Goal: Task Accomplishment & Management: Use online tool/utility

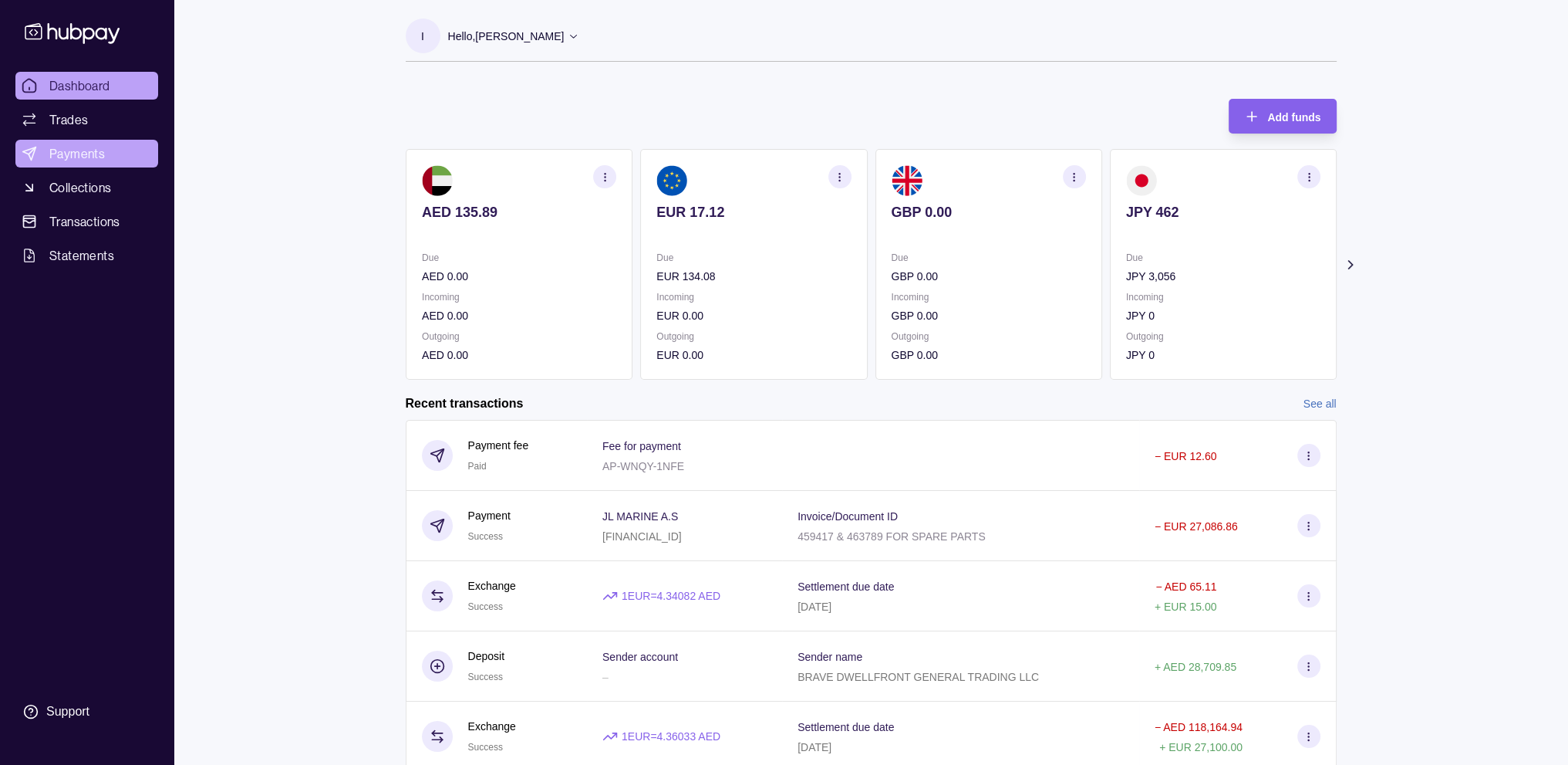
click at [102, 167] on link "Payments" at bounding box center [87, 153] width 143 height 28
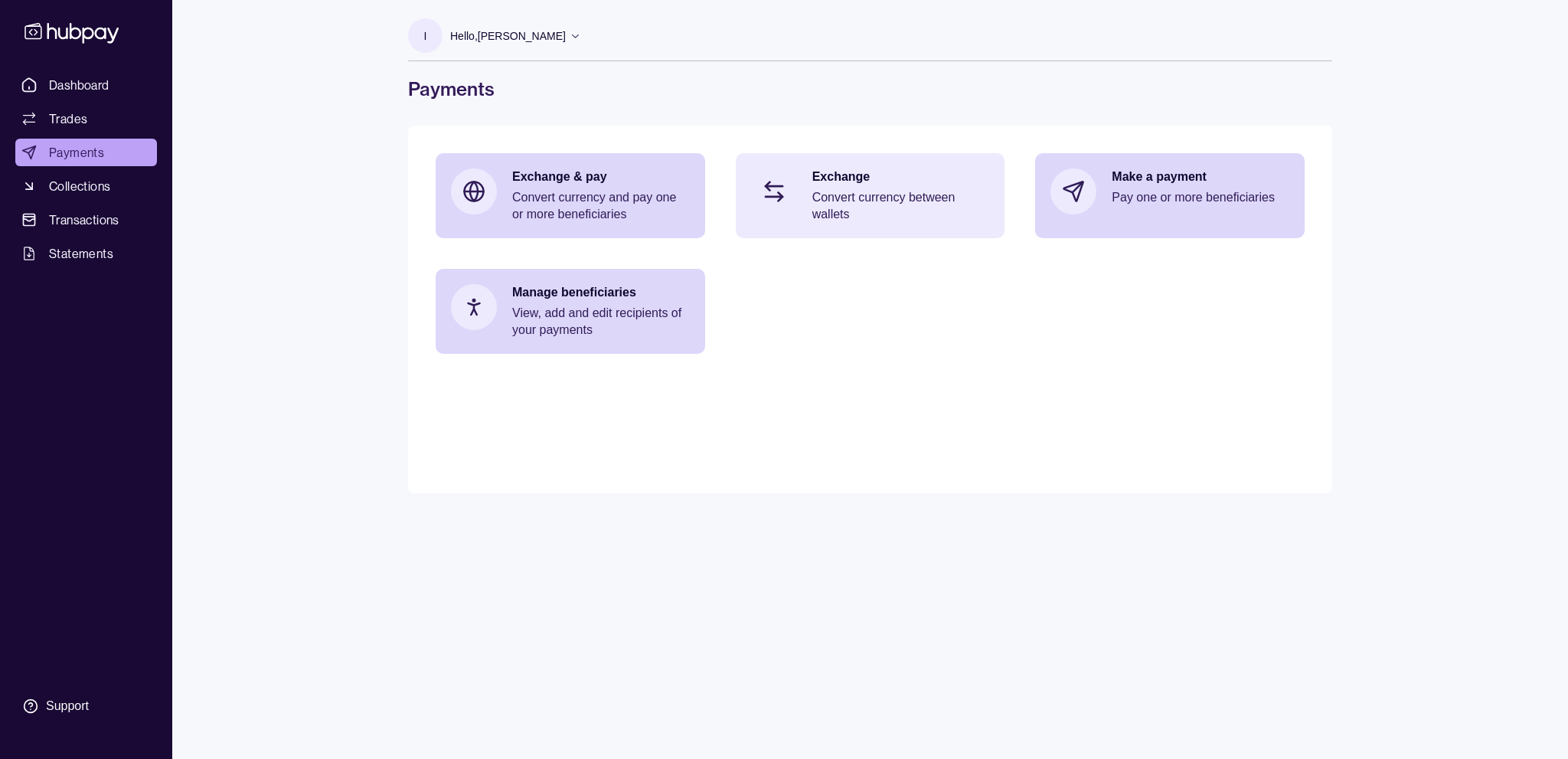
click at [840, 210] on p "Convert currency between wallets" at bounding box center [901, 205] width 178 height 34
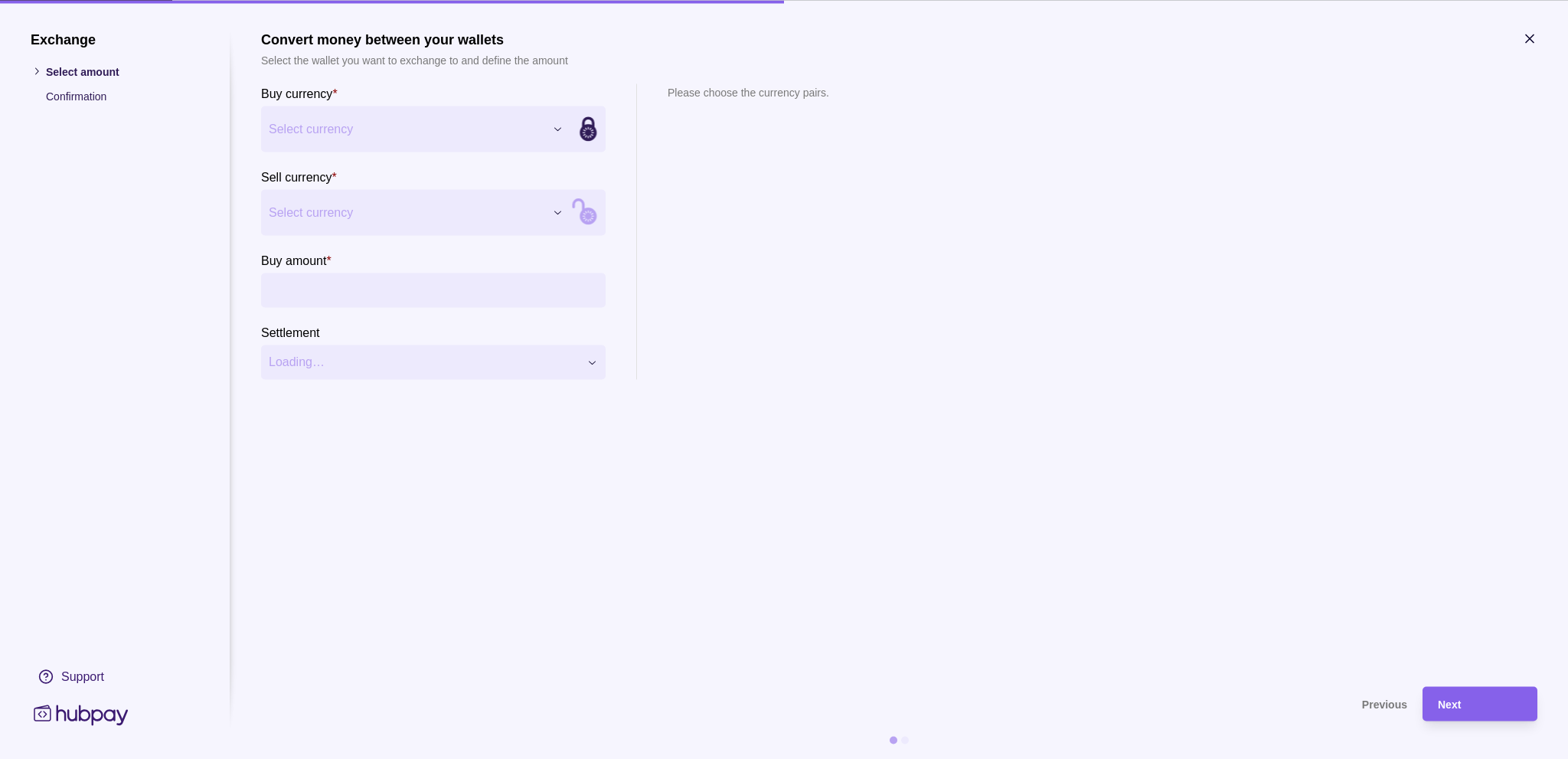
click at [557, 758] on div "Exchange Select amount Confirmation Support Convert money between your wallets …" at bounding box center [784, 759] width 1568 height 0
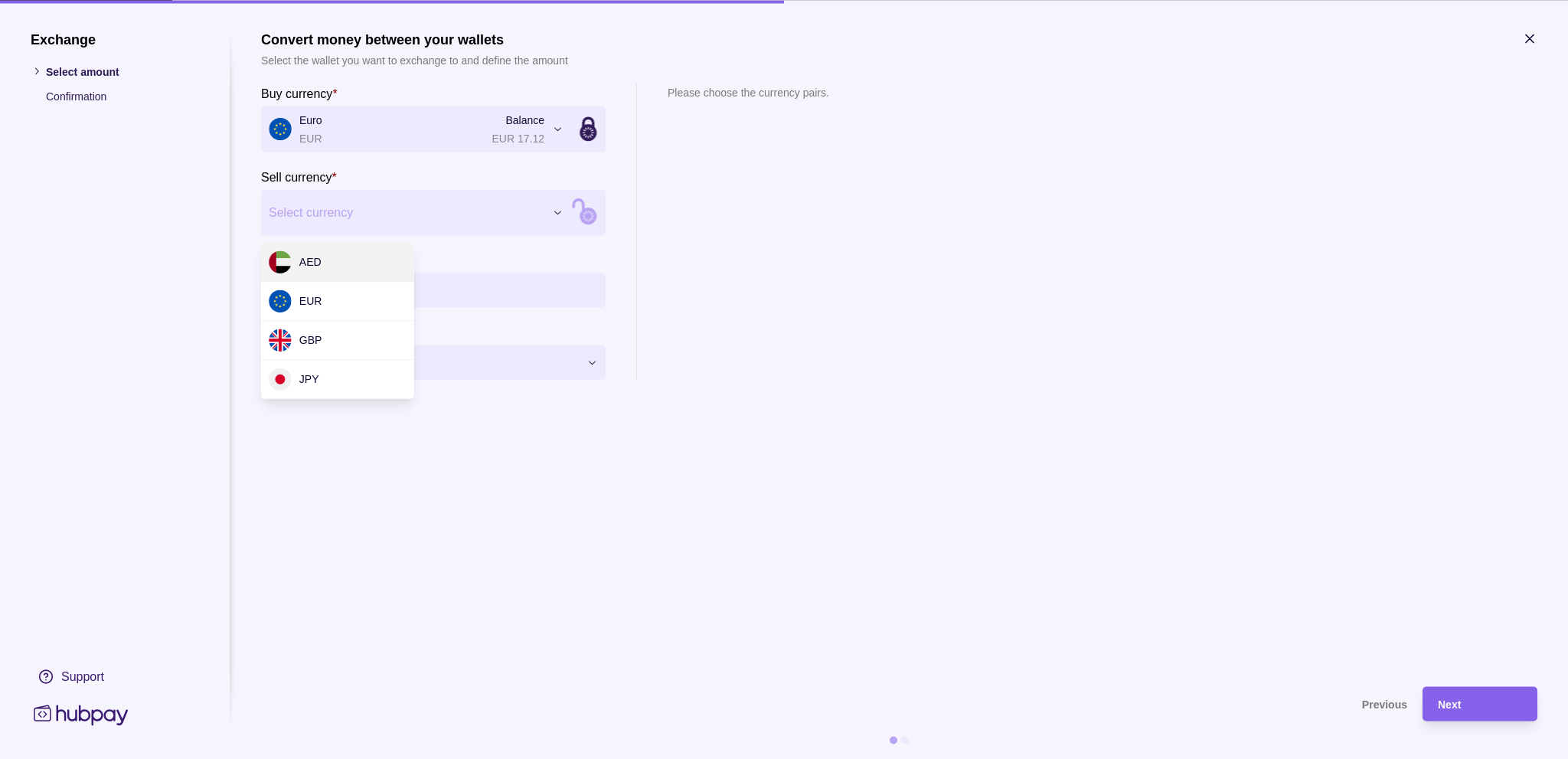
click at [493, 758] on div "Exchange Select amount Confirmation Support Convert money between your wallets …" at bounding box center [784, 759] width 1568 height 0
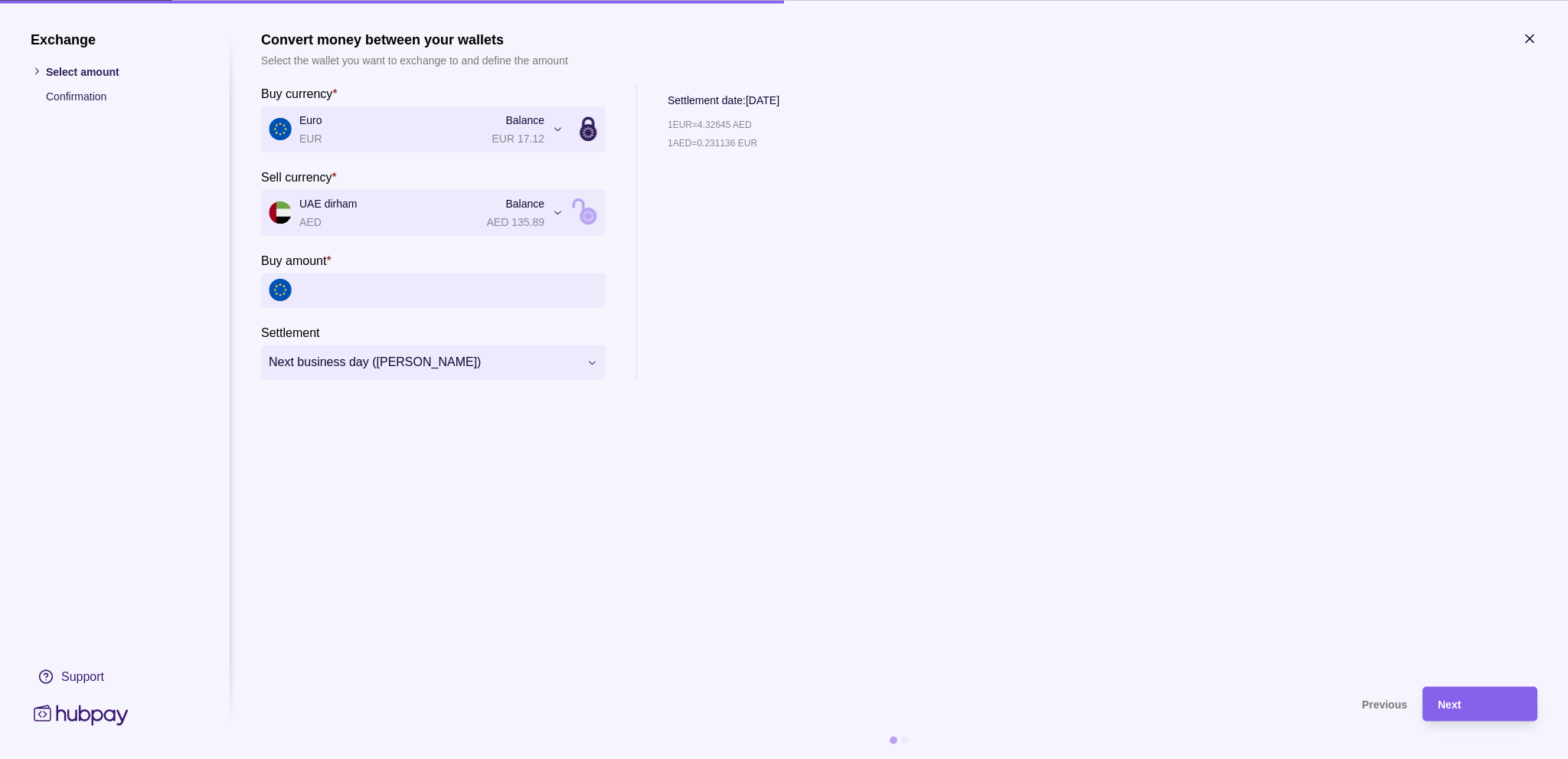
click at [379, 287] on input "Buy amount *" at bounding box center [448, 290] width 299 height 34
type input "*****"
click at [1443, 701] on span "Next" at bounding box center [1449, 705] width 23 height 13
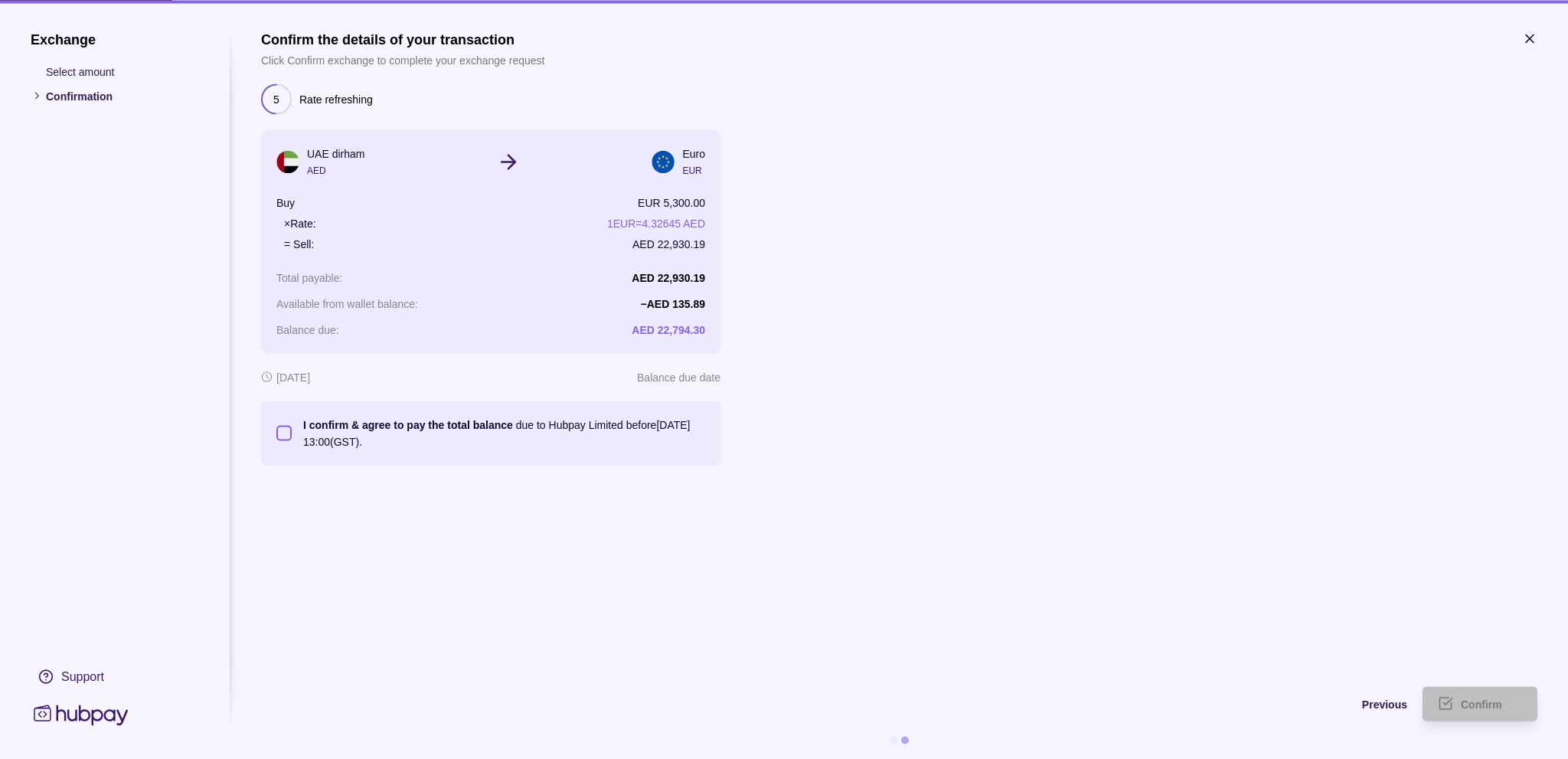
click at [286, 434] on button "I confirm & agree to pay the total balance due to Hubpay Limited before [DATE] …" at bounding box center [285, 433] width 16 height 16
click at [1463, 701] on span "Confirm" at bounding box center [1481, 705] width 42 height 13
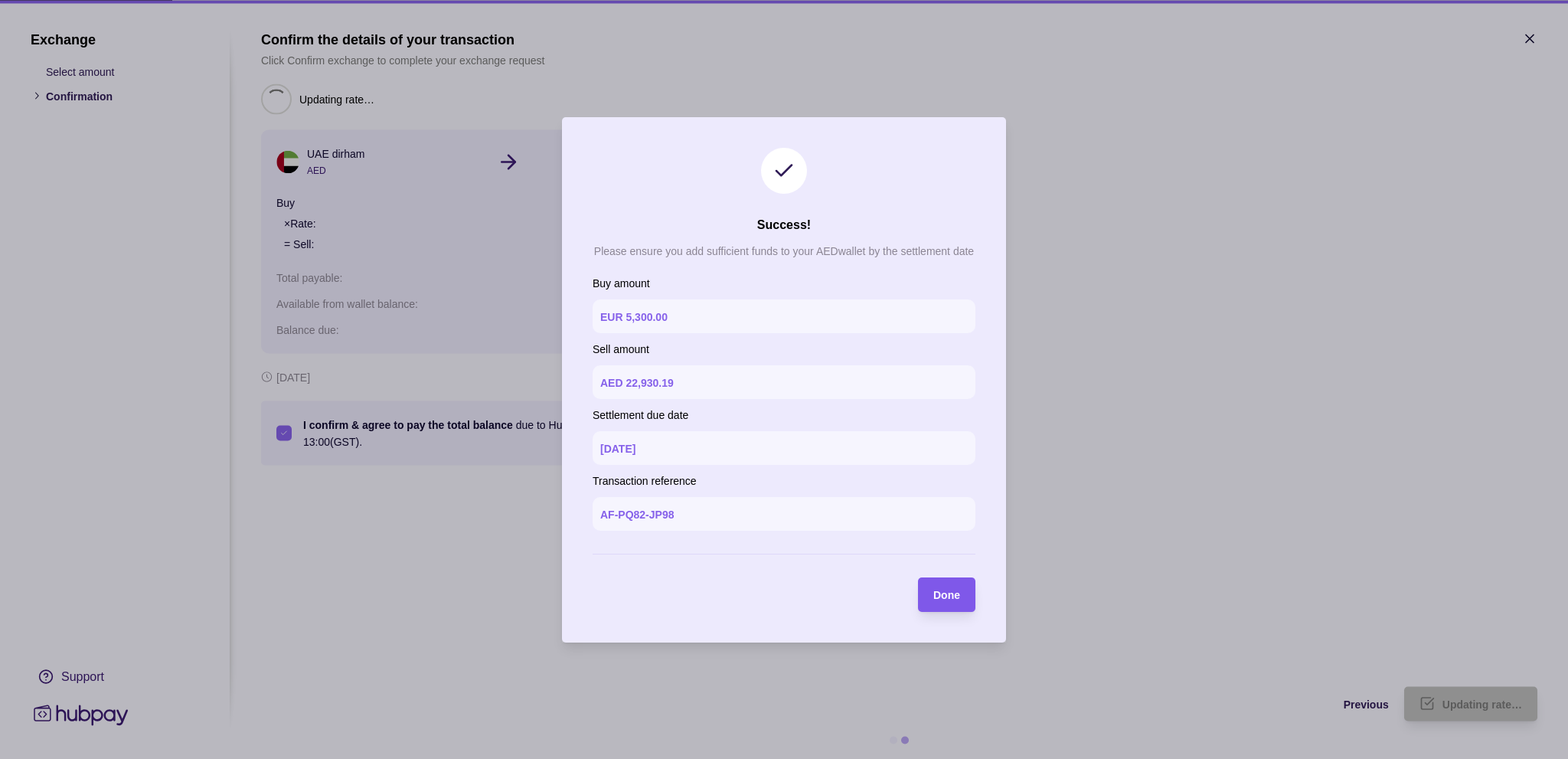
click at [952, 580] on div "Done" at bounding box center [935, 594] width 49 height 34
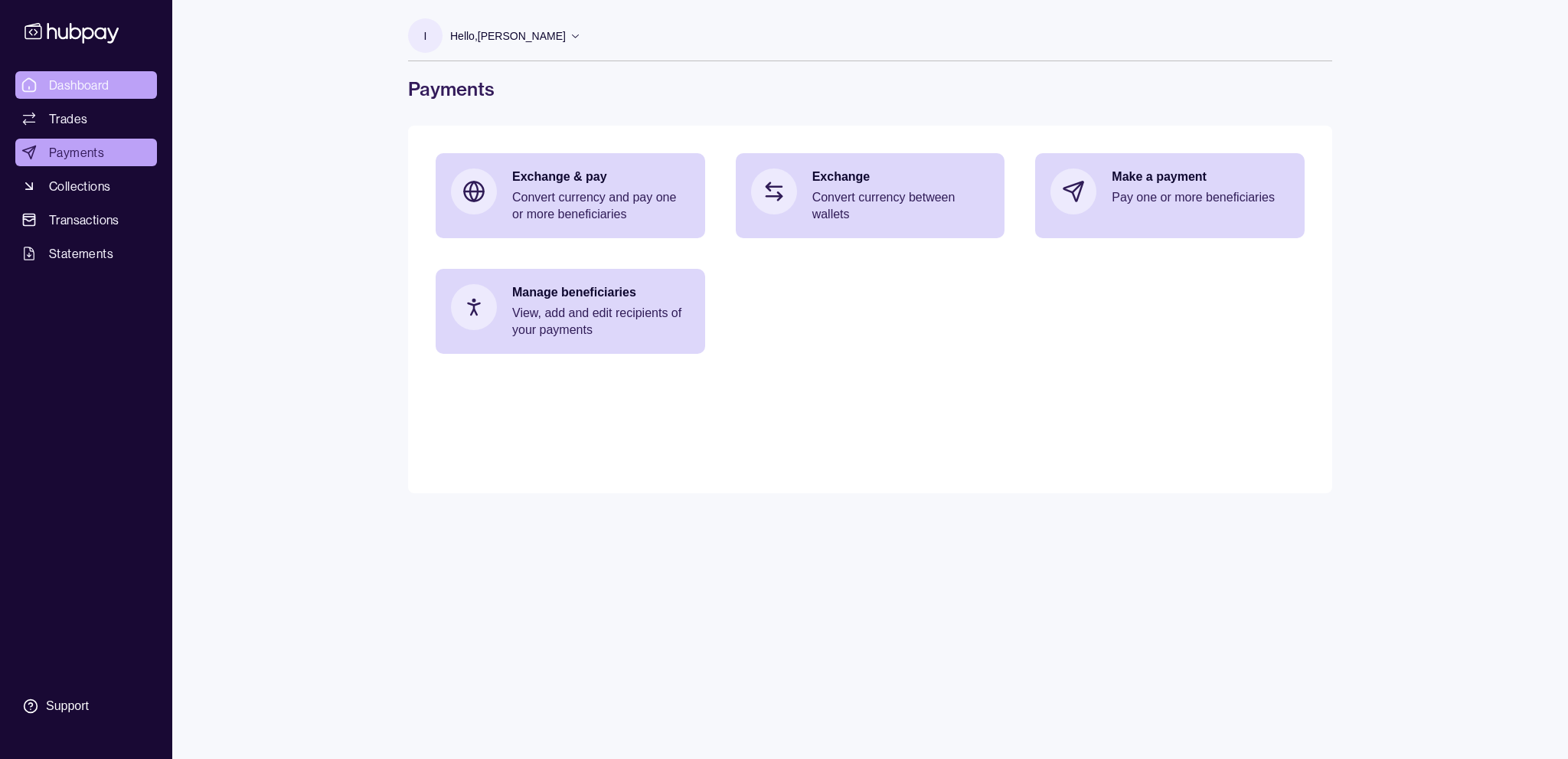
click at [89, 82] on span "Dashboard" at bounding box center [79, 85] width 60 height 18
